Goal: Navigation & Orientation: Find specific page/section

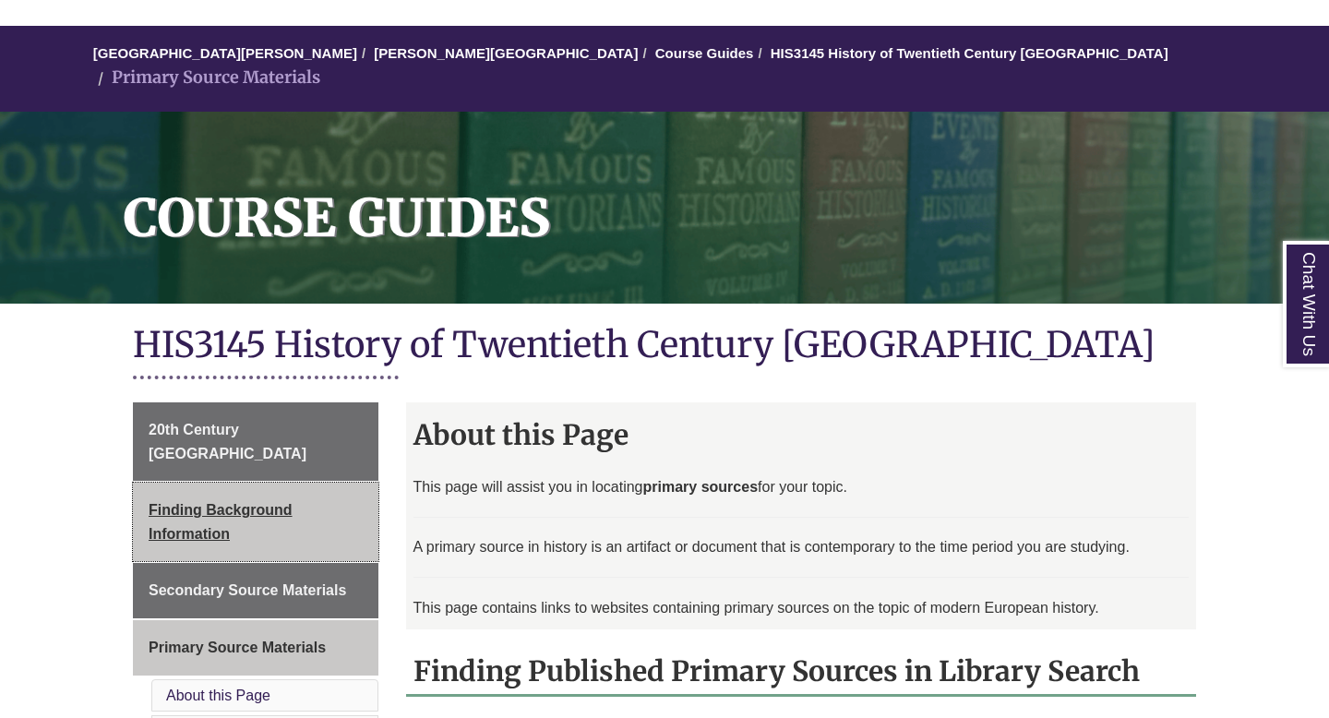
scroll to position [136, 0]
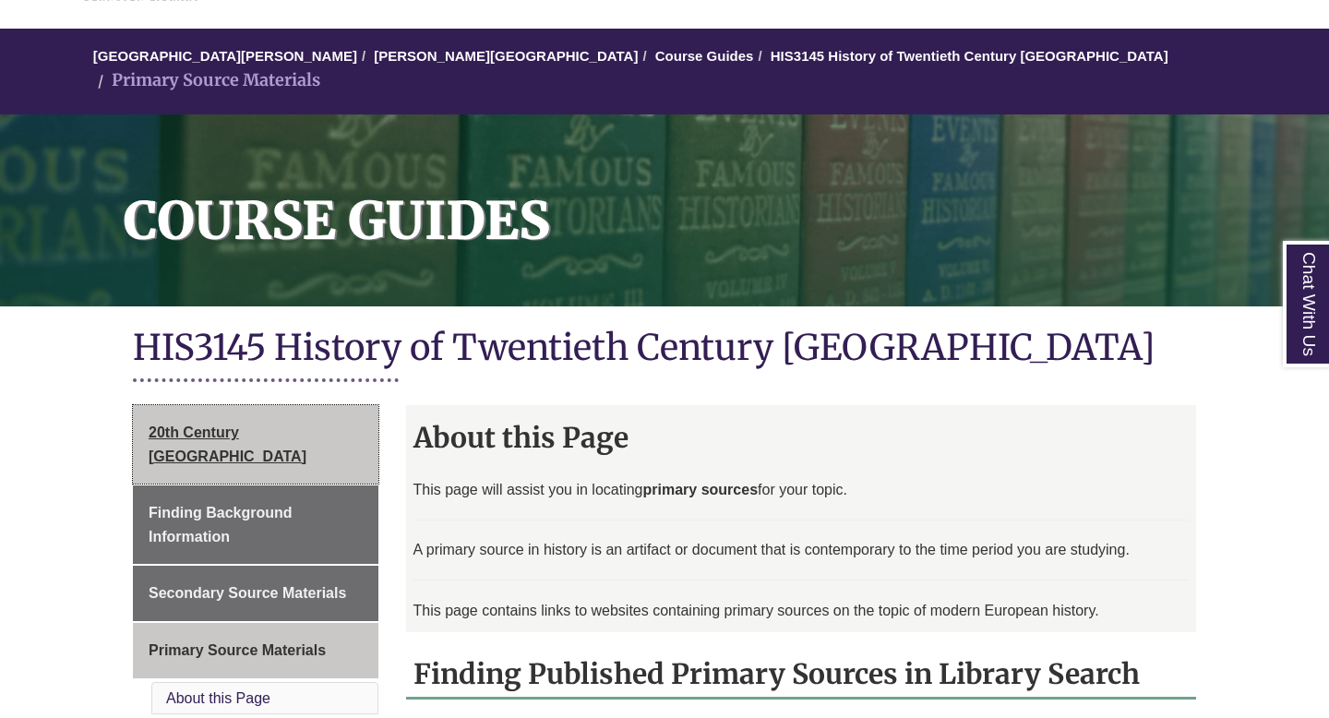
click at [234, 425] on span "20th Century [GEOGRAPHIC_DATA]" at bounding box center [228, 445] width 158 height 40
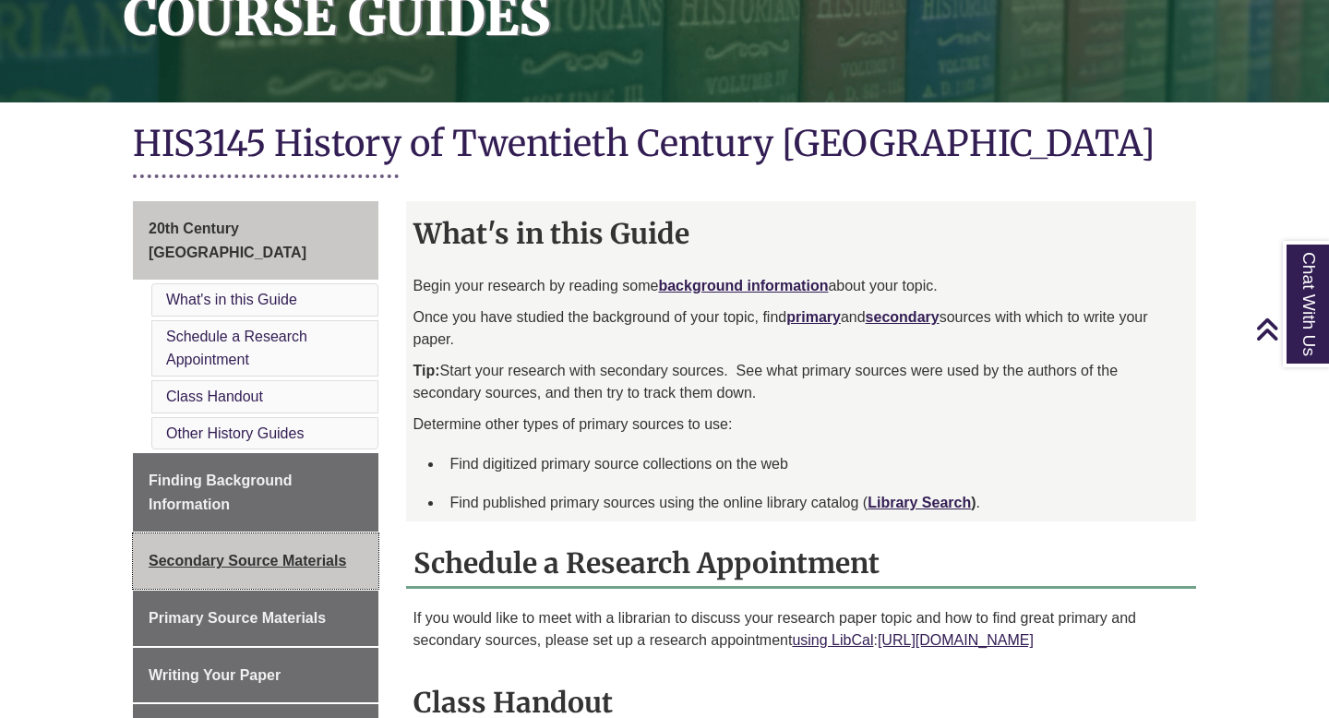
scroll to position [351, 0]
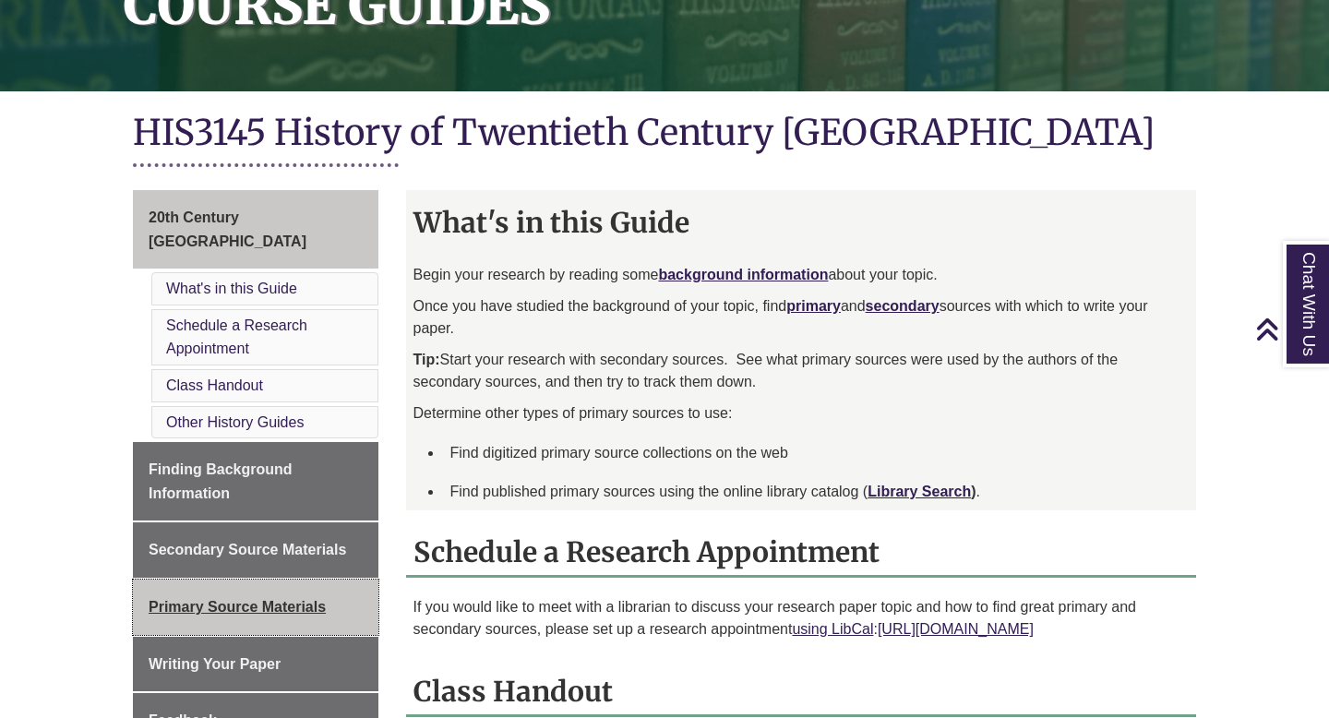
click at [178, 599] on span "Primary Source Materials" at bounding box center [237, 607] width 177 height 16
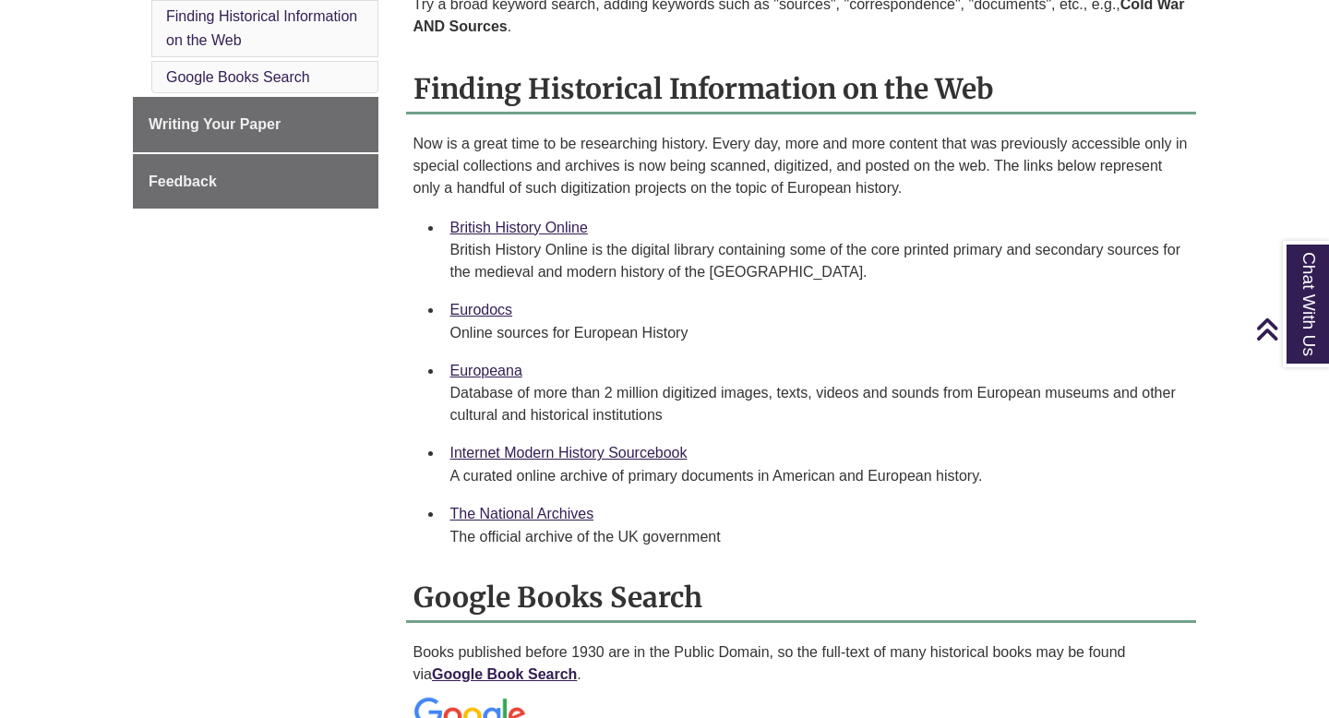
scroll to position [917, 0]
